Goal: Information Seeking & Learning: Learn about a topic

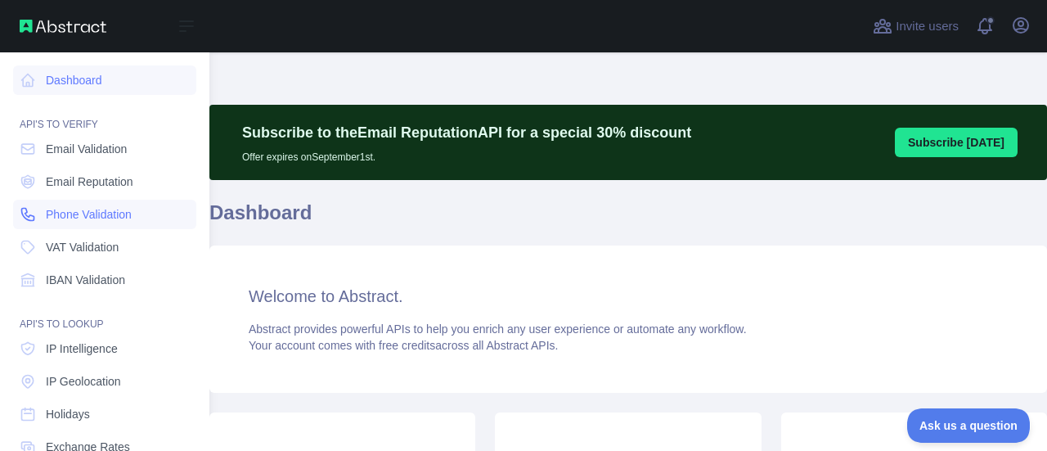
click at [69, 219] on span "Phone Validation" at bounding box center [89, 214] width 86 height 16
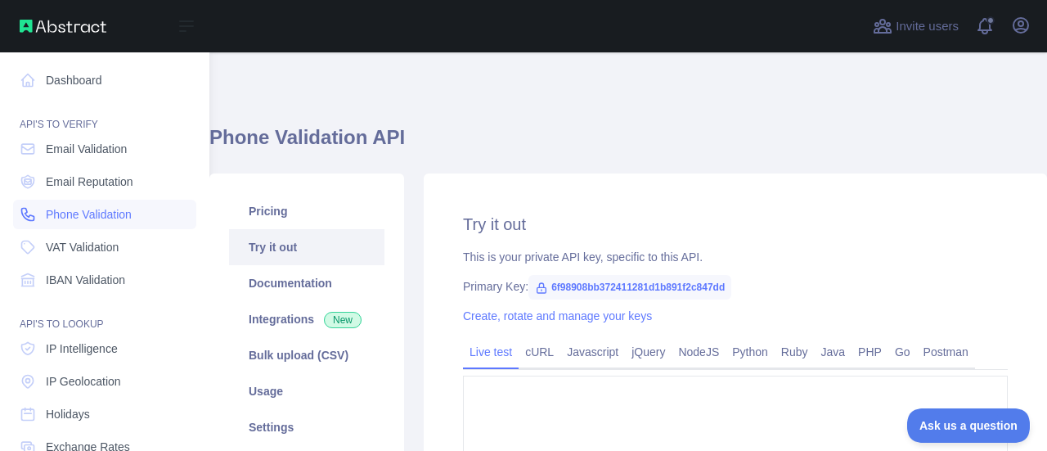
type textarea "**********"
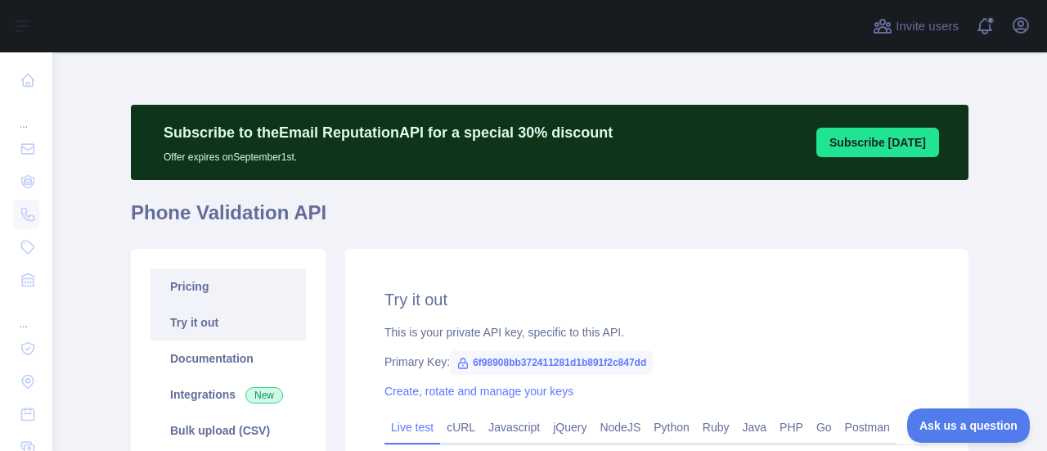
click at [187, 283] on link "Pricing" at bounding box center [228, 286] width 155 height 36
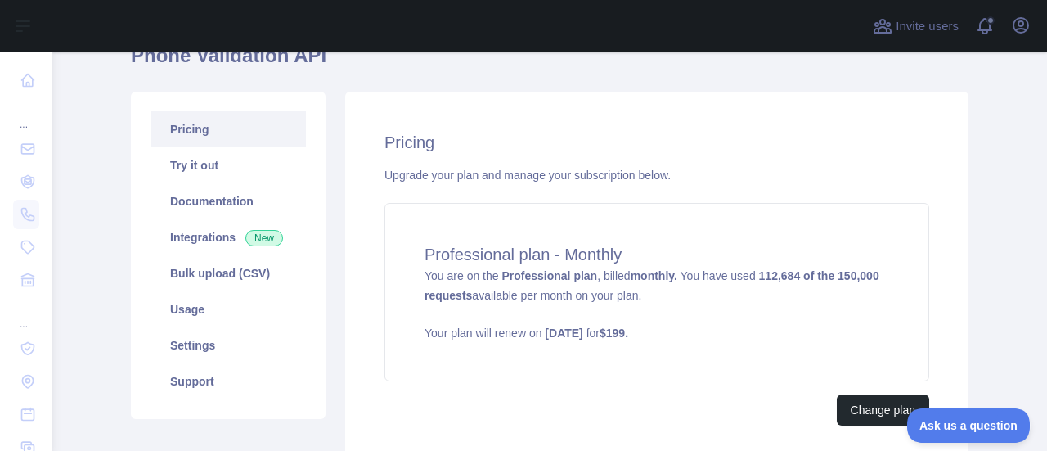
scroll to position [164, 0]
